Goal: Information Seeking & Learning: Learn about a topic

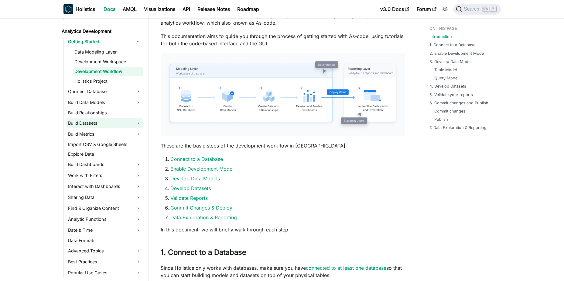
scroll to position [91, 0]
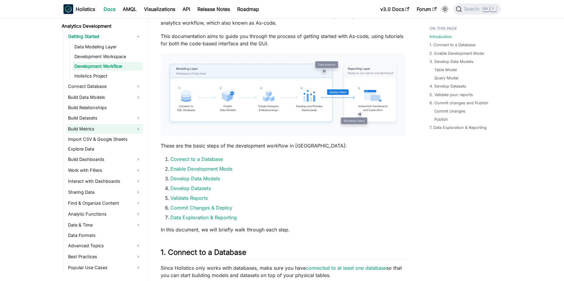
click at [101, 131] on link "Build Metrics" at bounding box center [104, 129] width 77 height 10
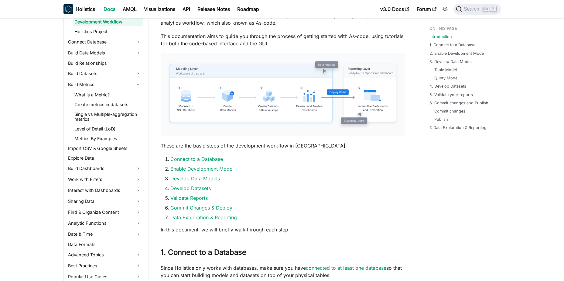
scroll to position [152, 0]
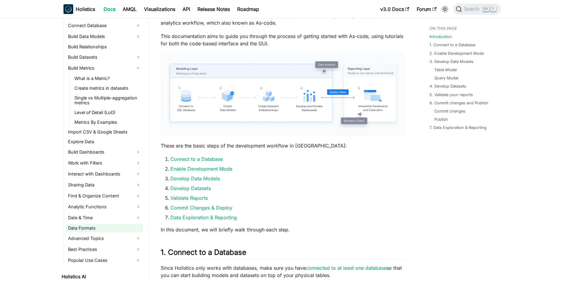
click at [113, 225] on link "Data Formats" at bounding box center [104, 228] width 77 height 9
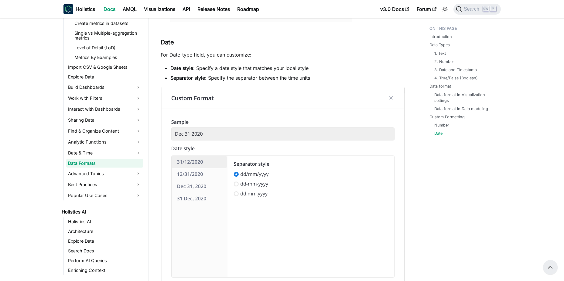
scroll to position [1633, 0]
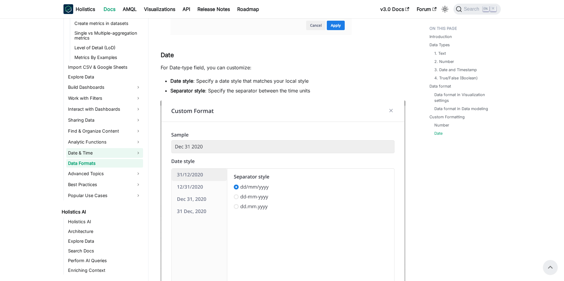
click at [110, 152] on link "Date & Time" at bounding box center [104, 153] width 77 height 10
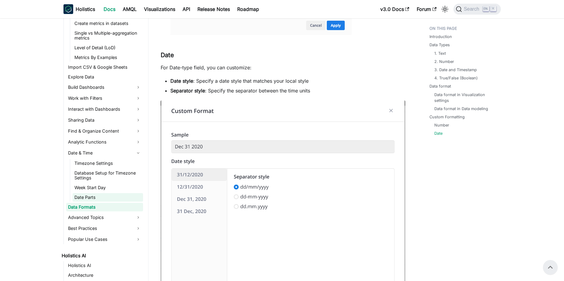
click at [120, 196] on link "Date Parts" at bounding box center [108, 197] width 70 height 9
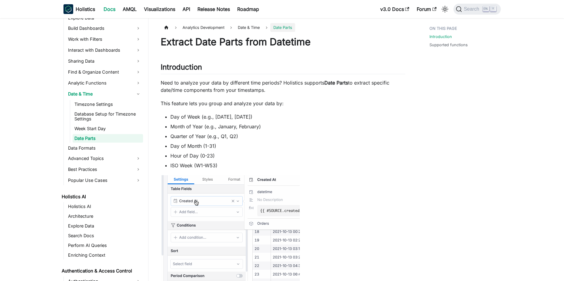
scroll to position [277, 0]
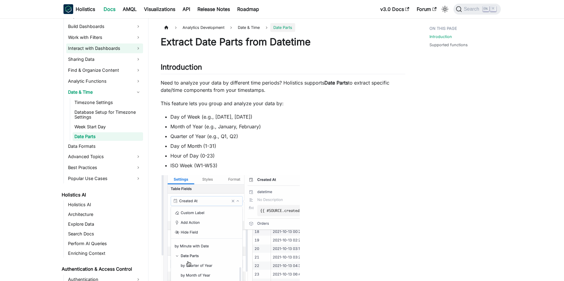
click at [98, 49] on link "Interact with Dashboards" at bounding box center [104, 48] width 77 height 10
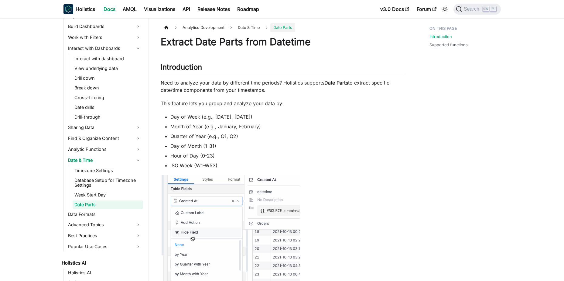
drag, startPoint x: 102, startPoint y: 54, endPoint x: 31, endPoint y: 89, distance: 79.0
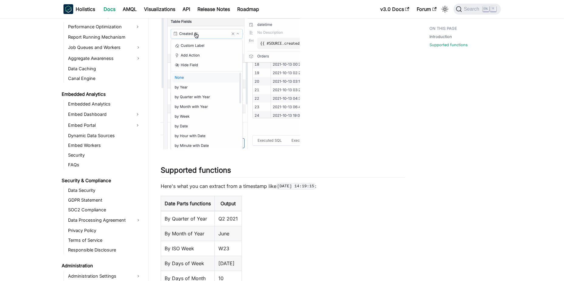
scroll to position [688, 0]
